Goal: Obtain resource: Download file/media

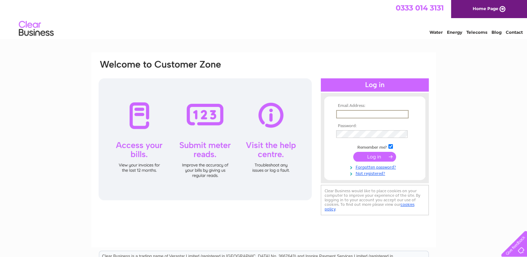
click at [356, 115] on input "text" at bounding box center [372, 114] width 73 height 8
type input "[EMAIL_ADDRESS][DOMAIN_NAME]"
click at [353, 152] on input "submit" at bounding box center [374, 157] width 43 height 10
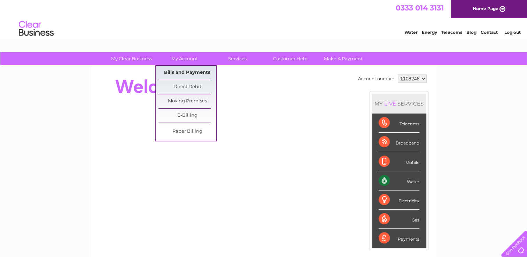
click at [189, 76] on link "Bills and Payments" at bounding box center [188, 73] width 58 height 14
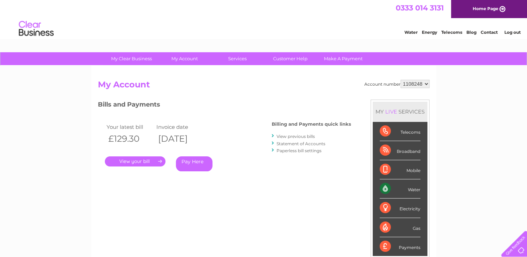
click at [151, 159] on link "." at bounding box center [135, 162] width 61 height 10
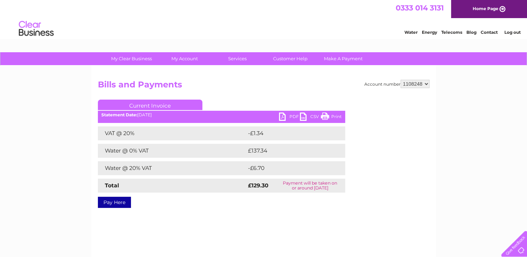
click at [166, 102] on link "Current Invoice" at bounding box center [150, 105] width 105 height 10
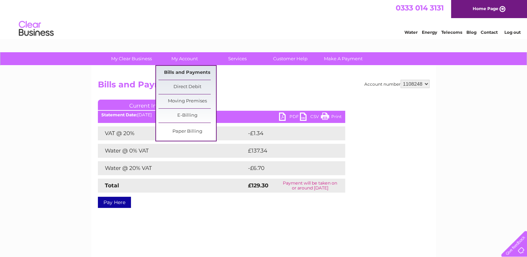
click at [183, 71] on link "Bills and Payments" at bounding box center [188, 73] width 58 height 14
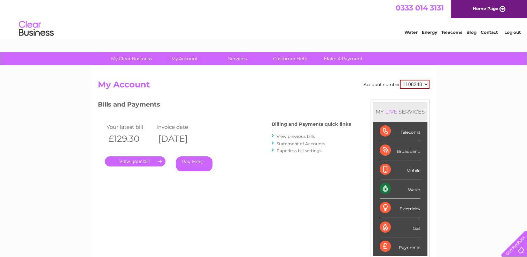
scroll to position [35, 0]
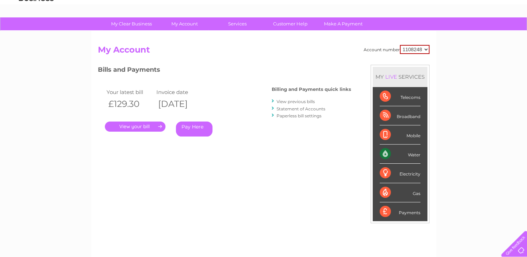
click at [298, 103] on link "View previous bills" at bounding box center [296, 101] width 38 height 5
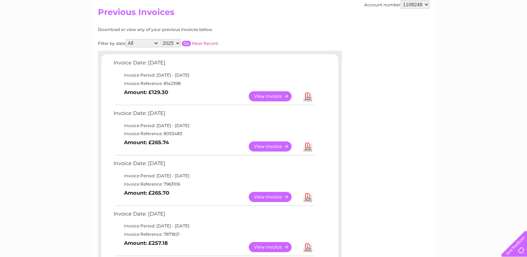
scroll to position [139, 0]
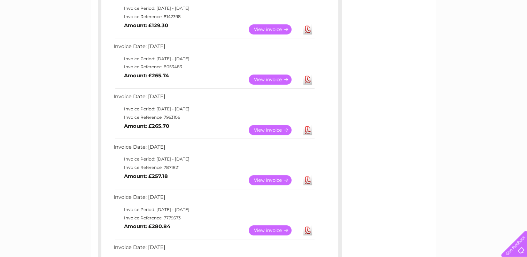
click at [307, 81] on link "Download" at bounding box center [308, 80] width 9 height 10
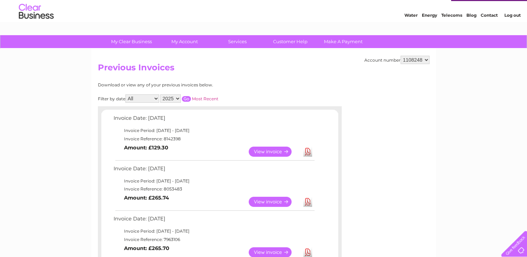
scroll to position [0, 0]
